Goal: Task Accomplishment & Management: Use online tool/utility

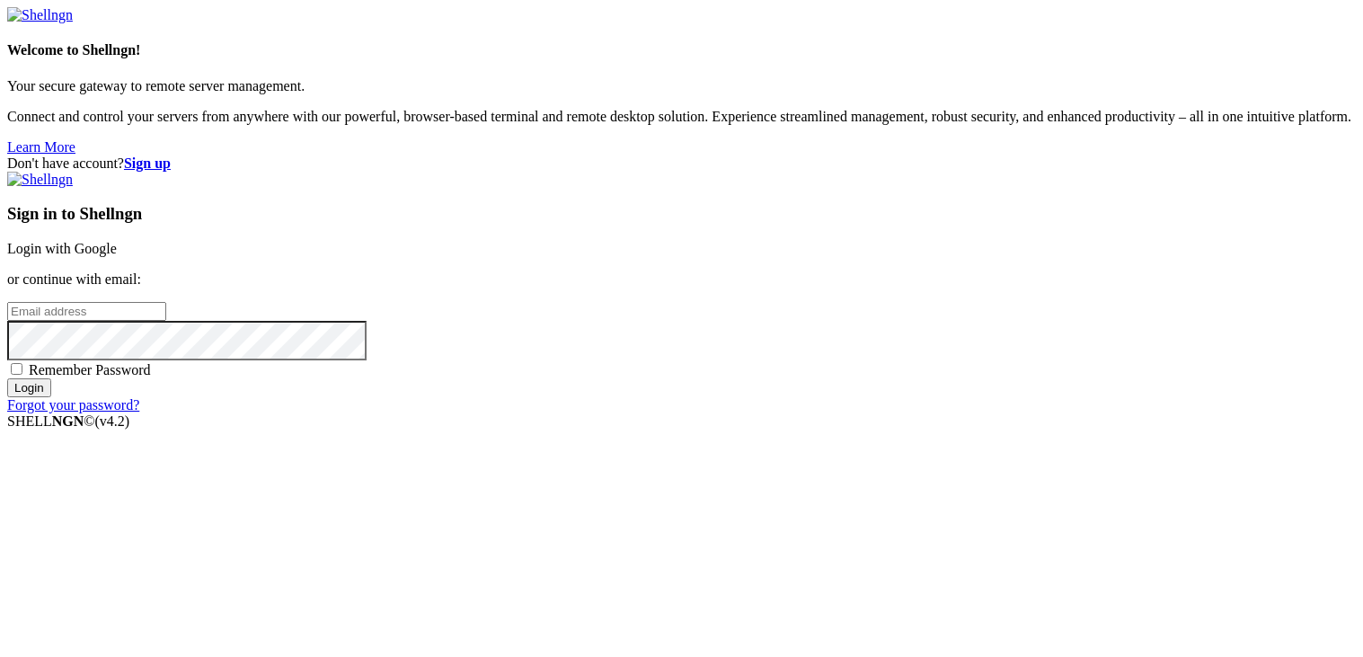
click at [166, 311] on input "email" at bounding box center [86, 311] width 159 height 19
click at [792, 282] on div "Sign in to Shellngn Login with Google or continue with email: [EMAIL_ADDRESS][D…" at bounding box center [681, 293] width 1349 height 242
click at [166, 304] on input "[EMAIL_ADDRESS][DOMAIN_NAME]" at bounding box center [86, 311] width 159 height 19
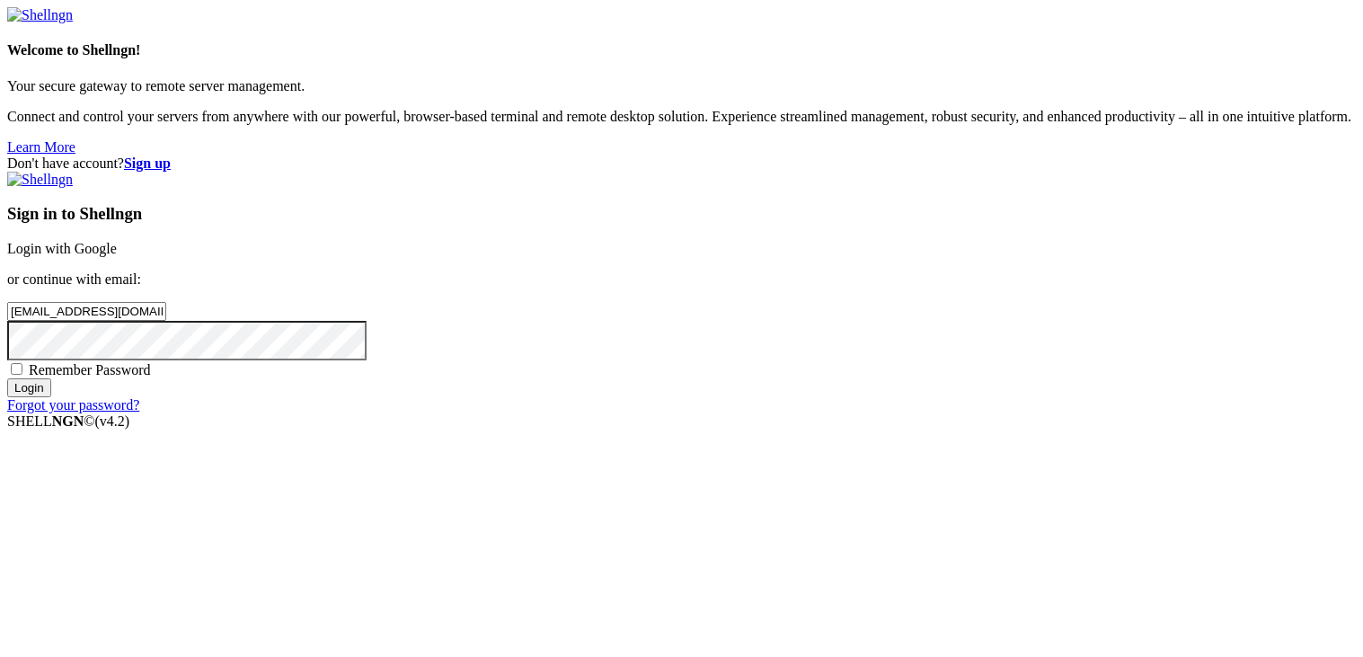
type input "[EMAIL_ADDRESS][DOMAIN_NAME]"
click at [7, 378] on input "Login" at bounding box center [29, 387] width 44 height 19
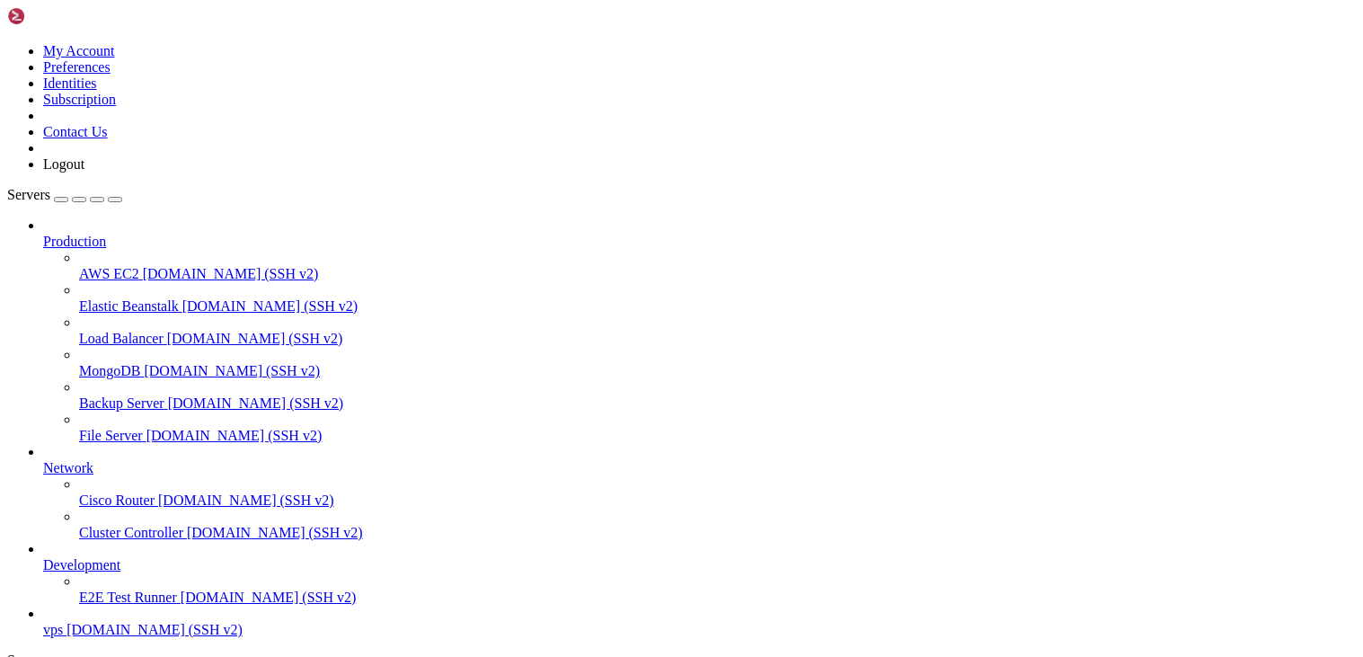
scroll to position [66, 0]
click at [176, 622] on link "vps [DOMAIN_NAME] (SSH v2)" at bounding box center [699, 630] width 1313 height 16
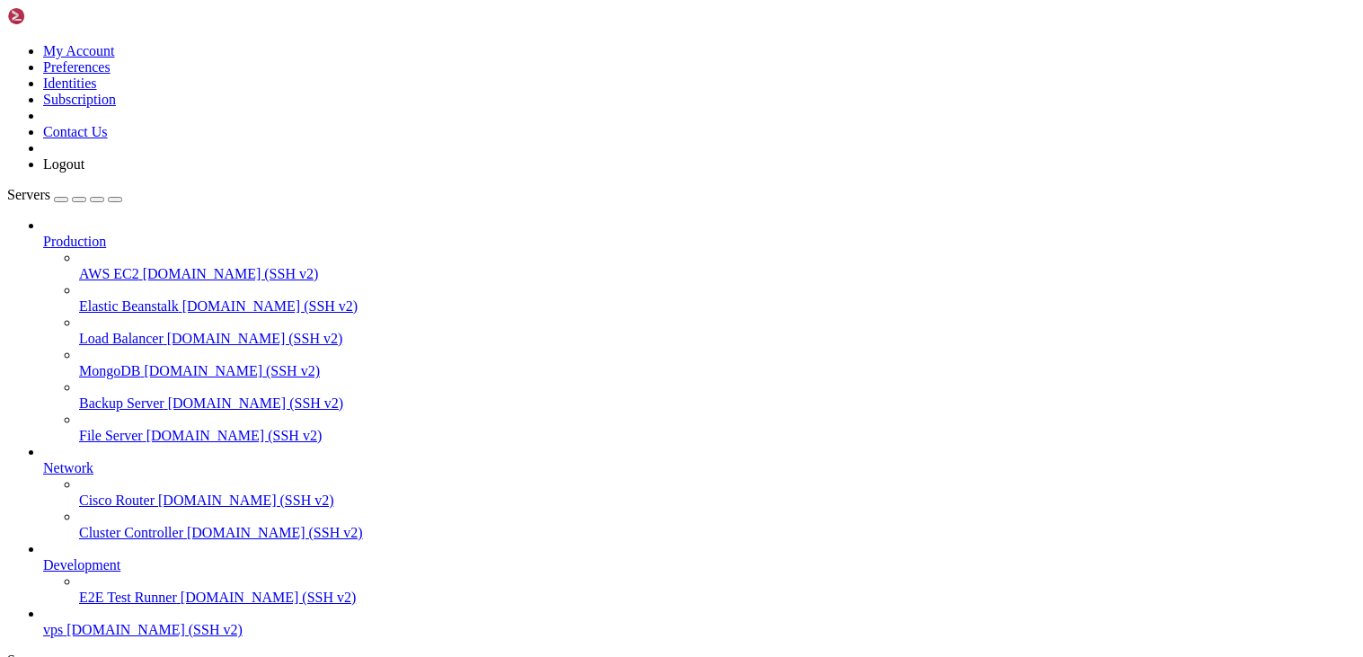
scroll to position [6050, 0]
